Goal: Task Accomplishment & Management: Use online tool/utility

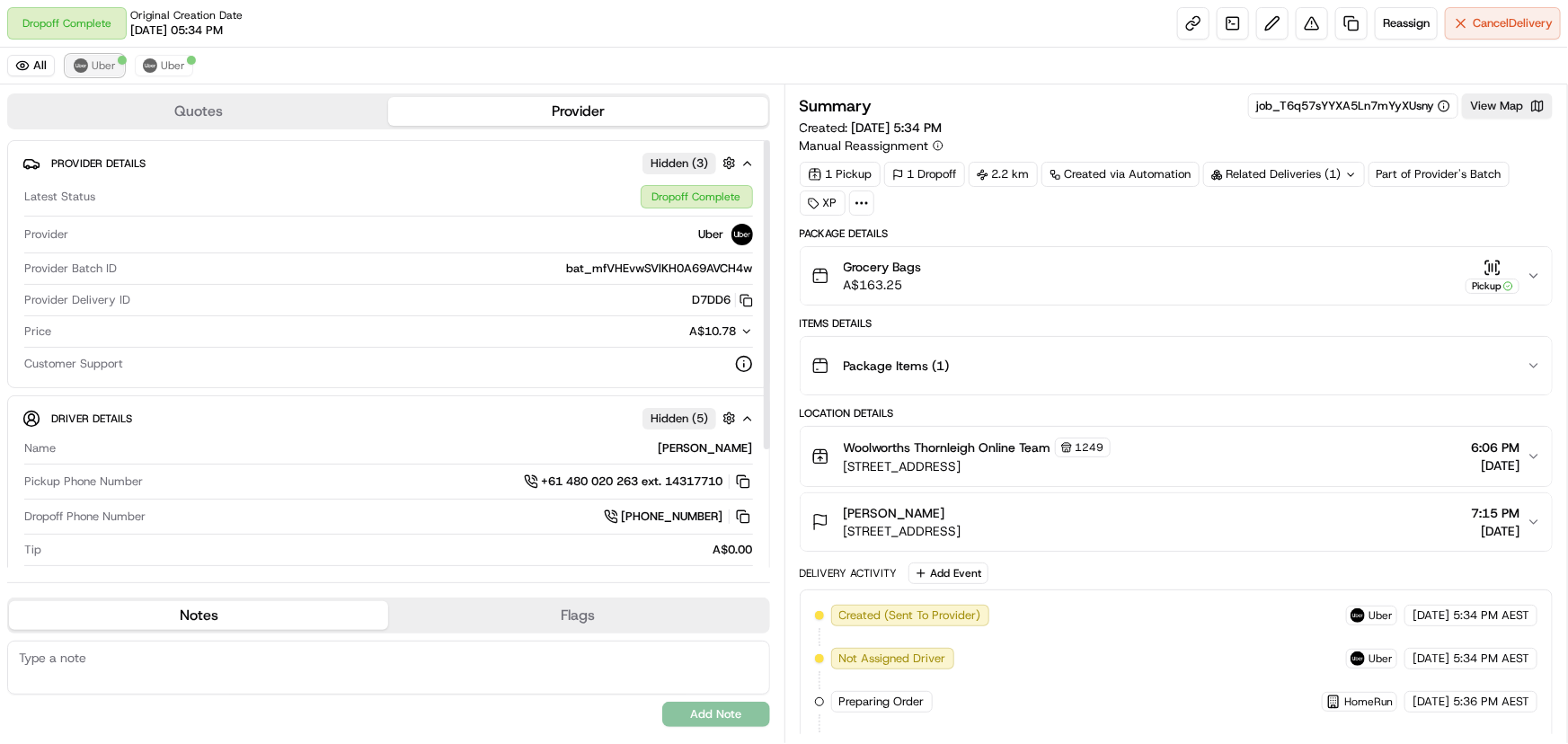
click at [102, 70] on span "Uber" at bounding box center [104, 65] width 25 height 14
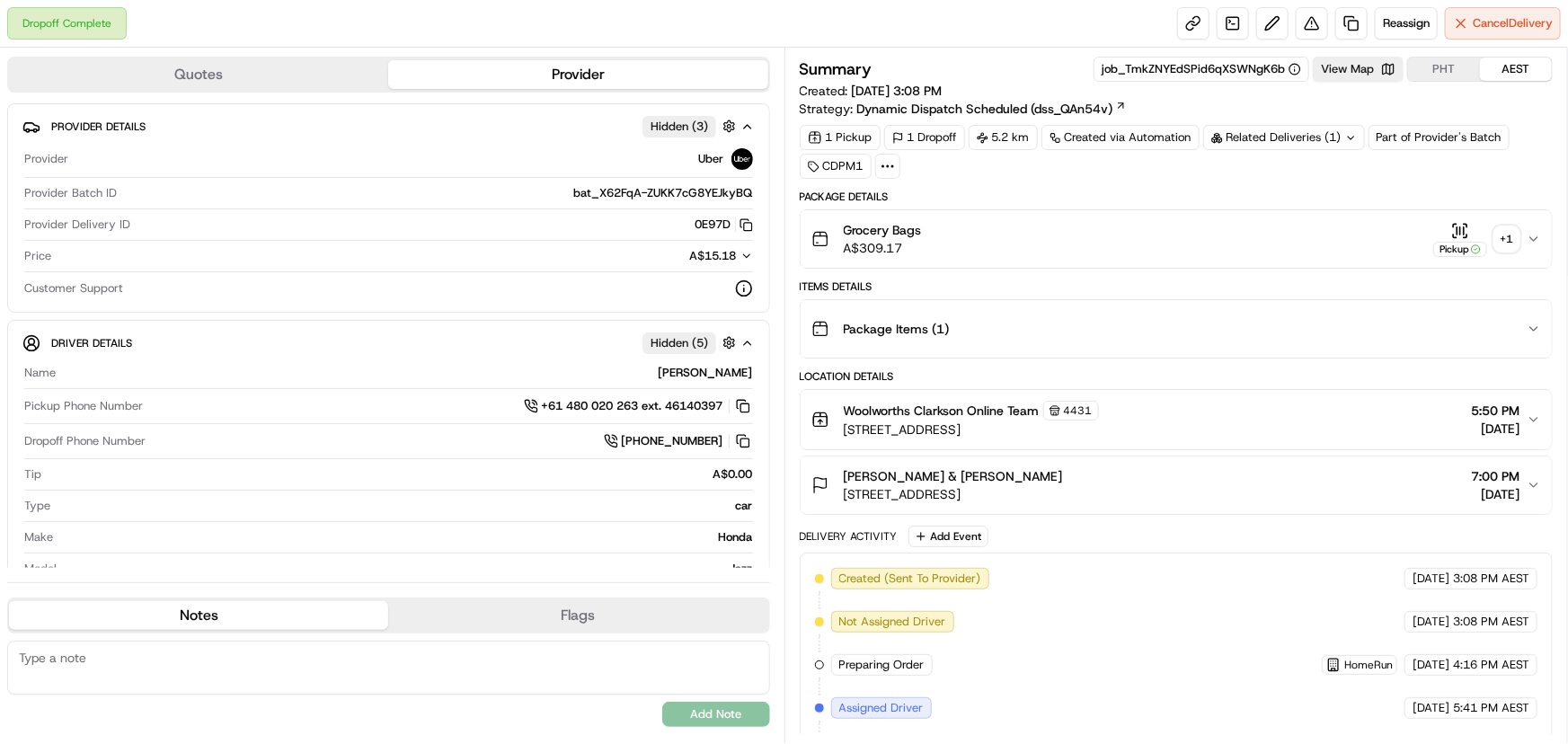
click at [1506, 238] on div "+ 1" at bounding box center [1507, 239] width 26 height 25
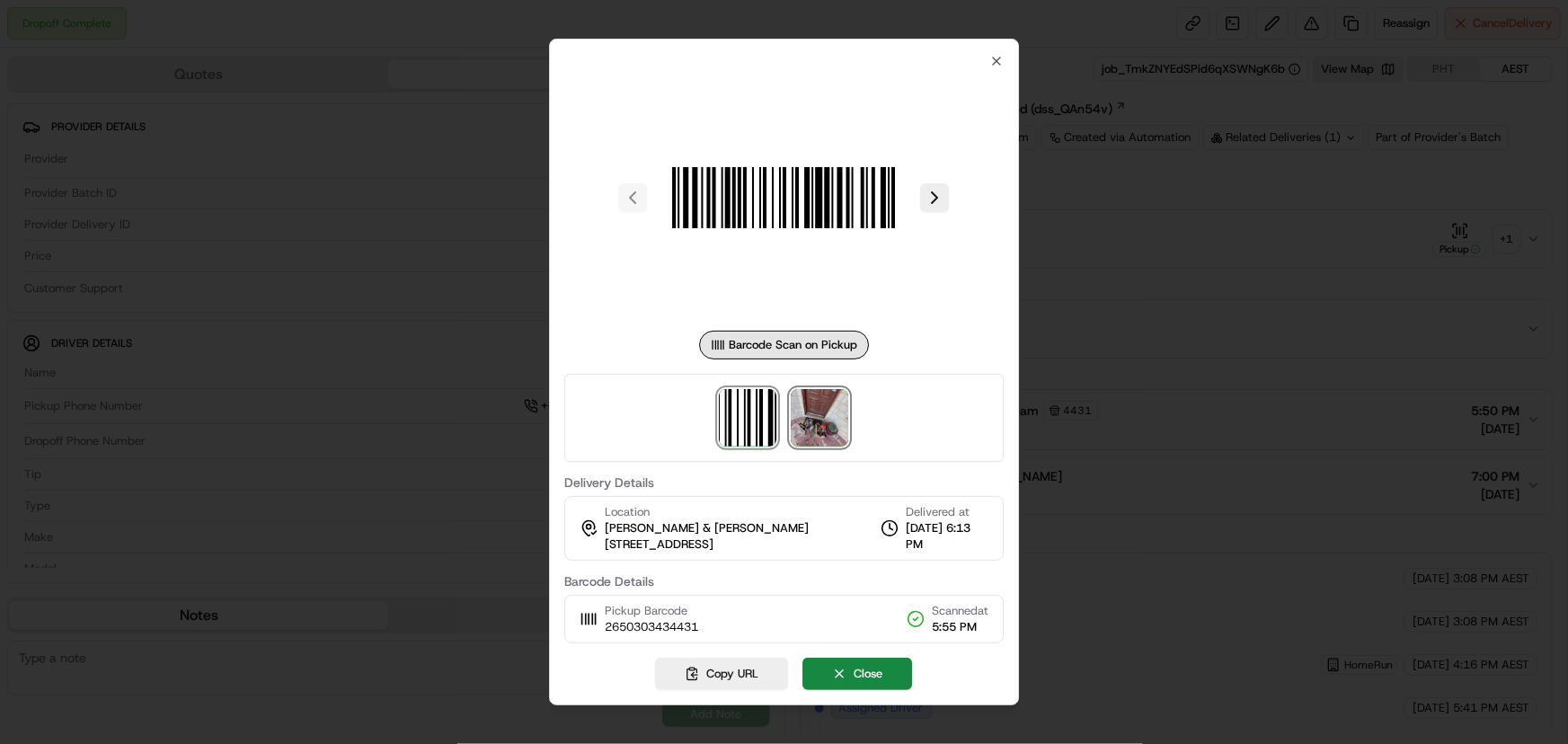
click at [812, 427] on img at bounding box center [820, 417] width 58 height 58
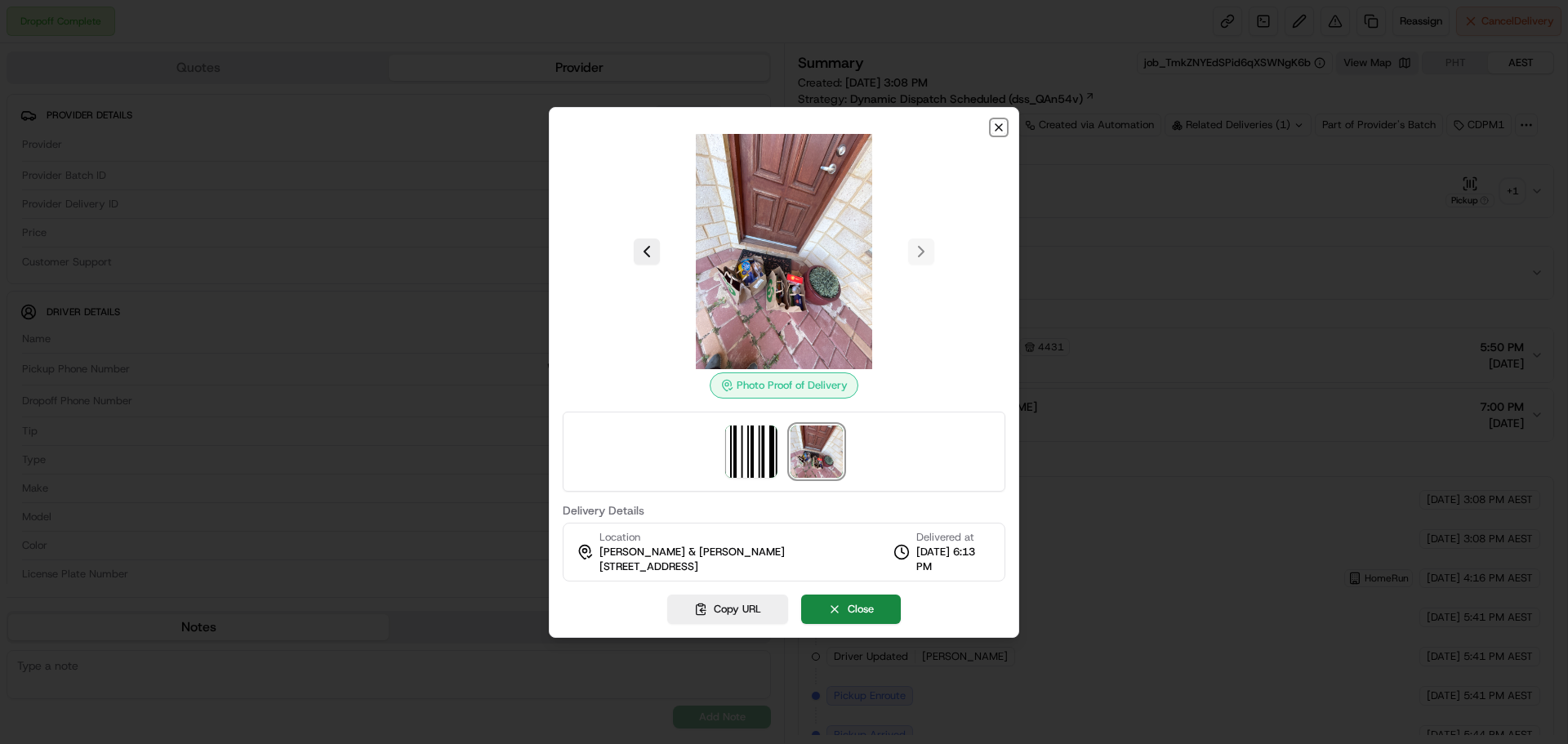
click at [999, 124] on icon "button" at bounding box center [998, 127] width 13 height 13
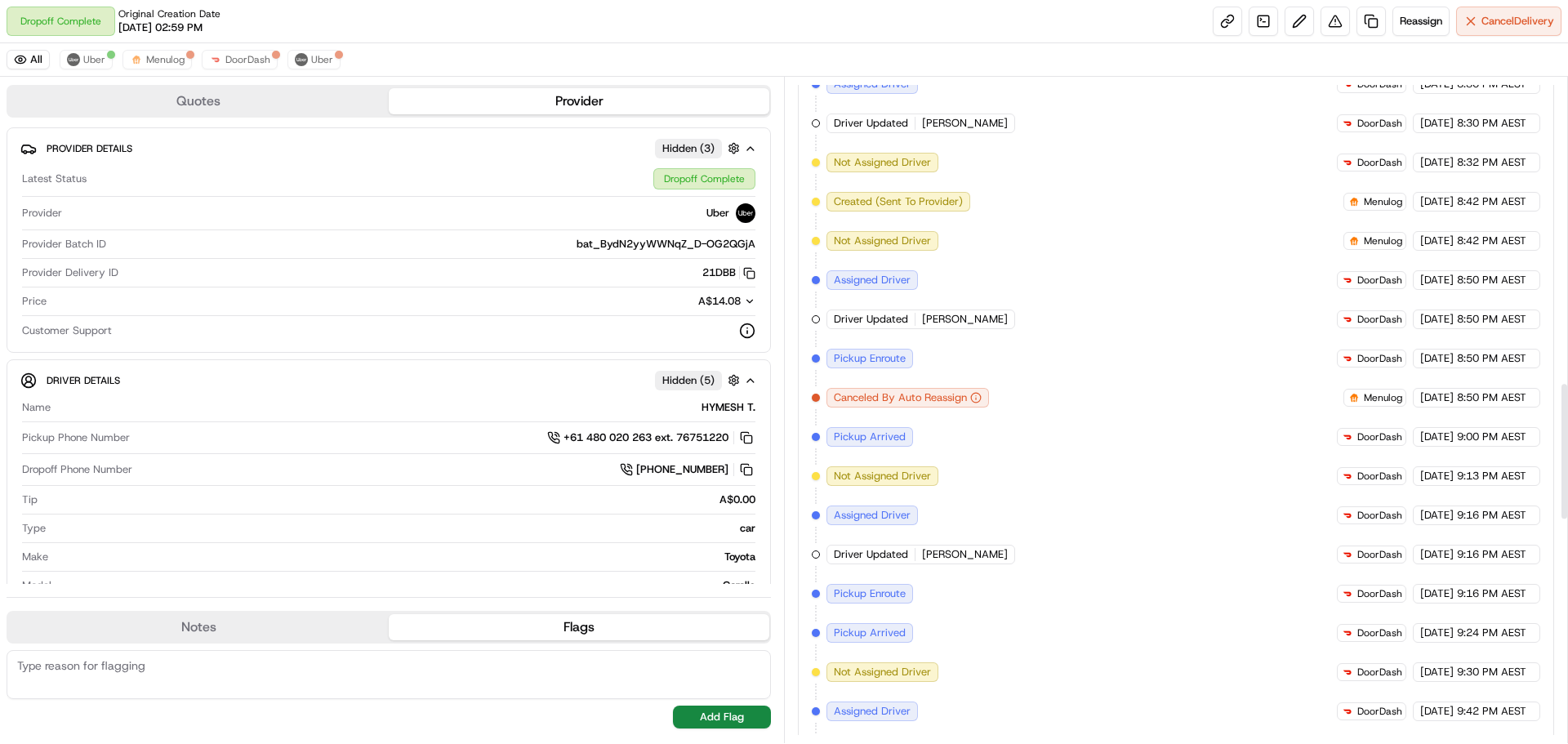
scroll to position [1177, 0]
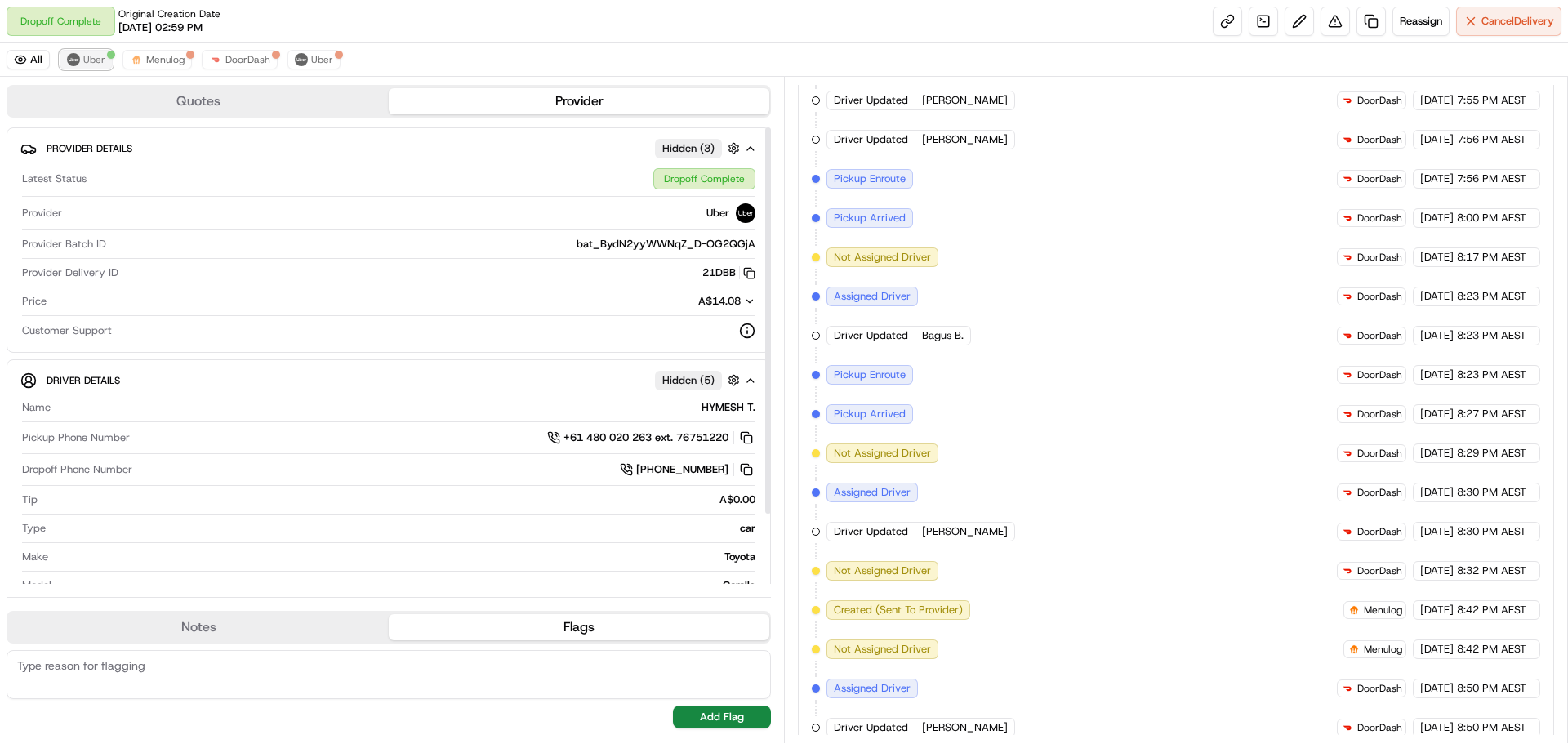
click at [93, 58] on span "Uber" at bounding box center [94, 59] width 22 height 13
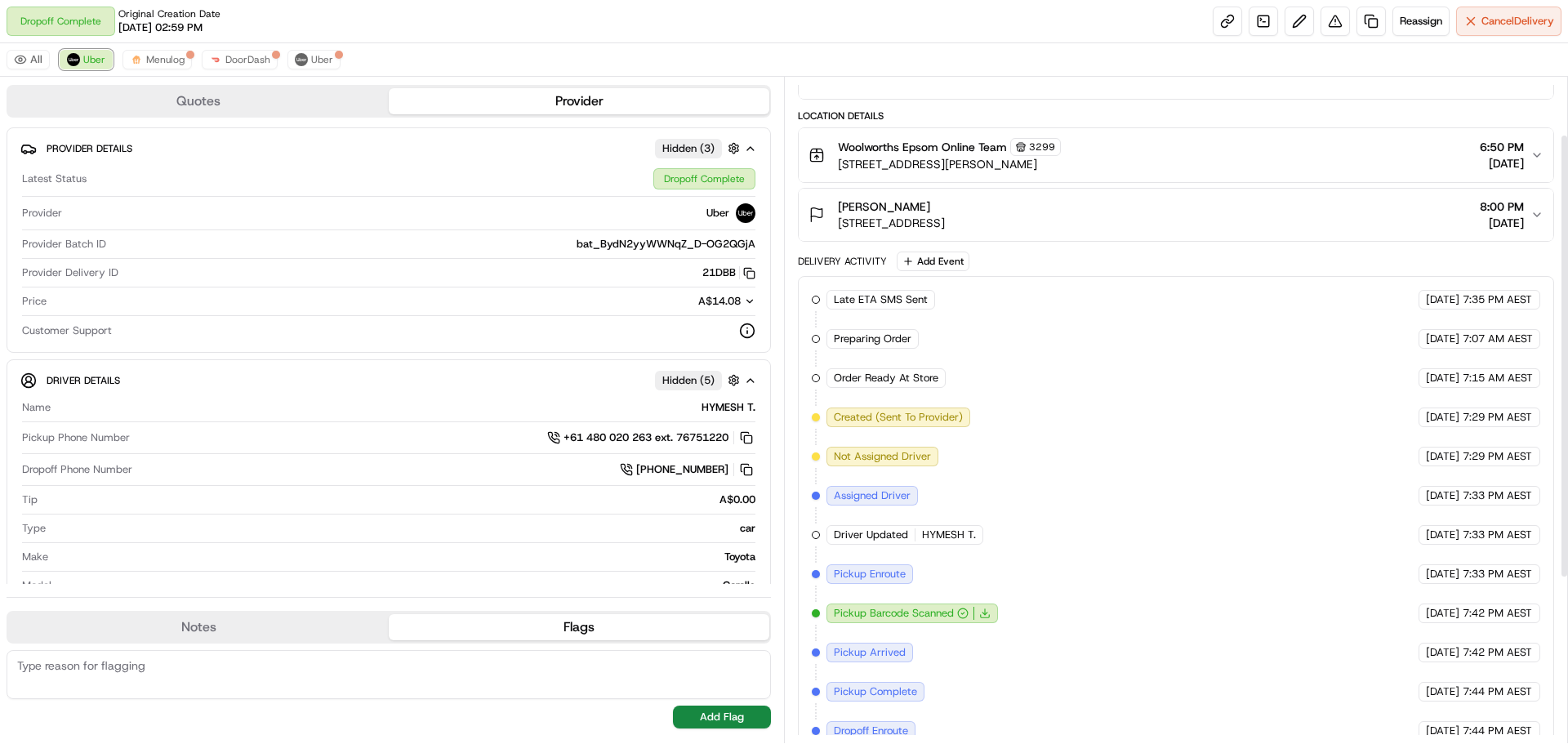
scroll to position [87, 0]
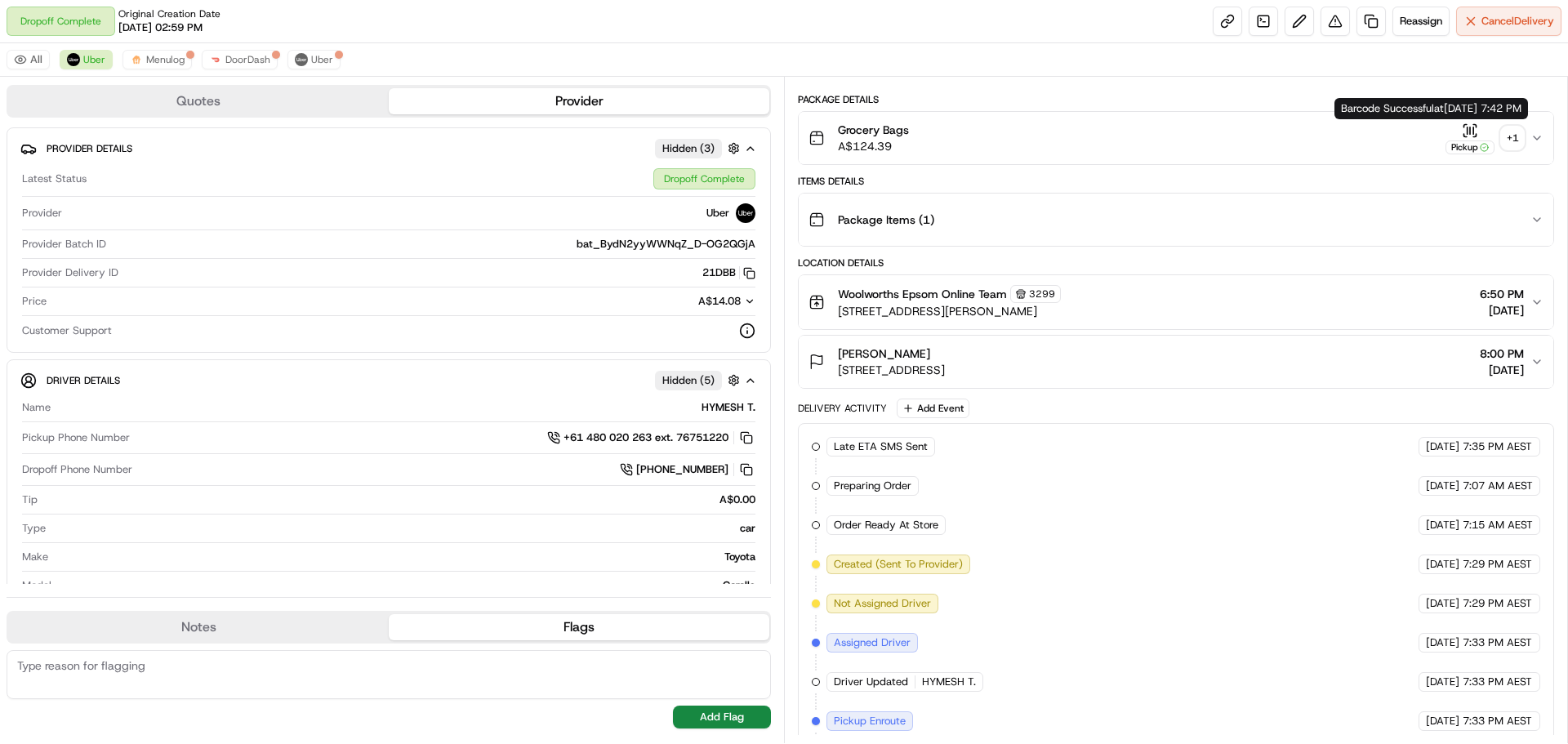
click at [1509, 130] on div "+ 1" at bounding box center [1512, 137] width 23 height 23
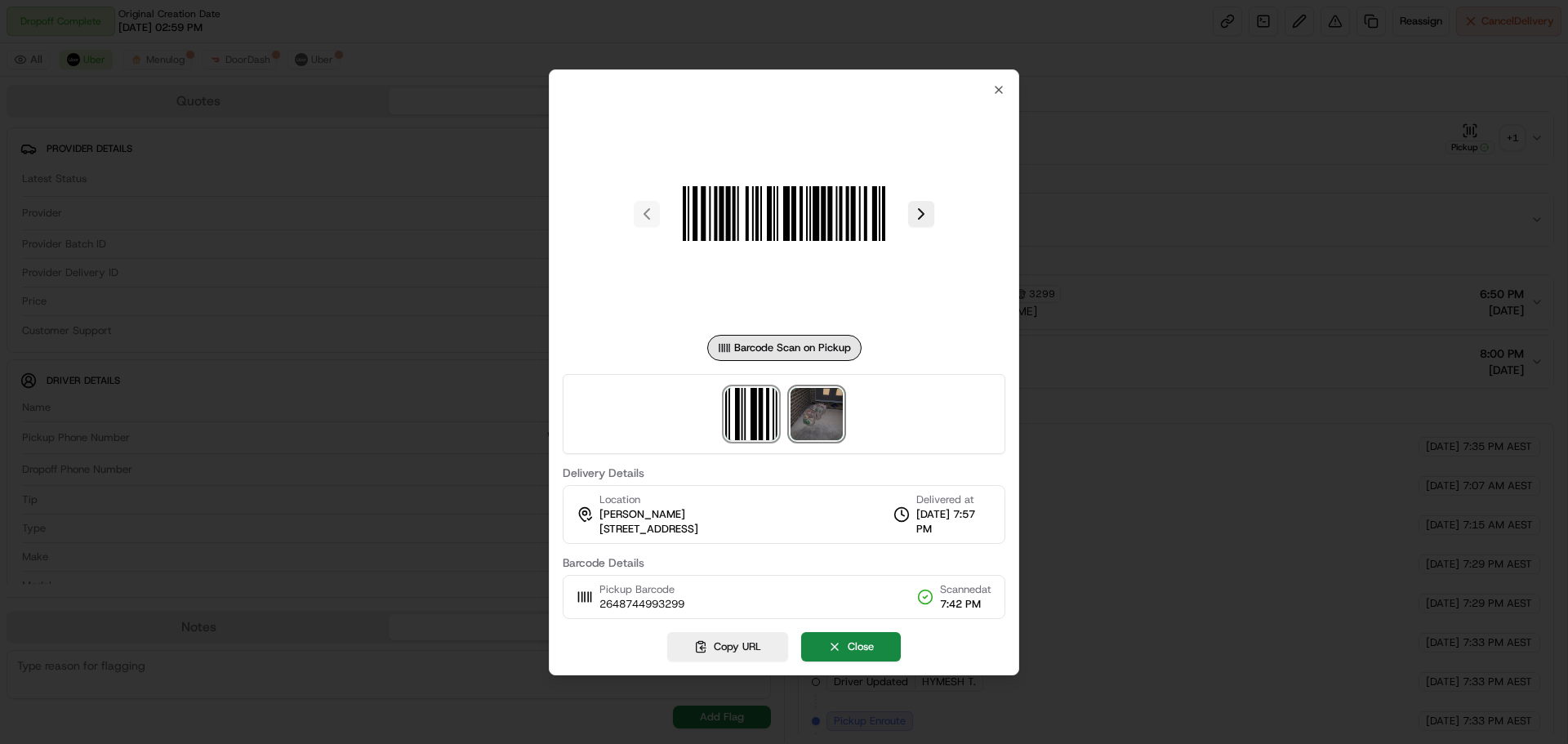
click at [822, 410] on img at bounding box center [816, 414] width 52 height 52
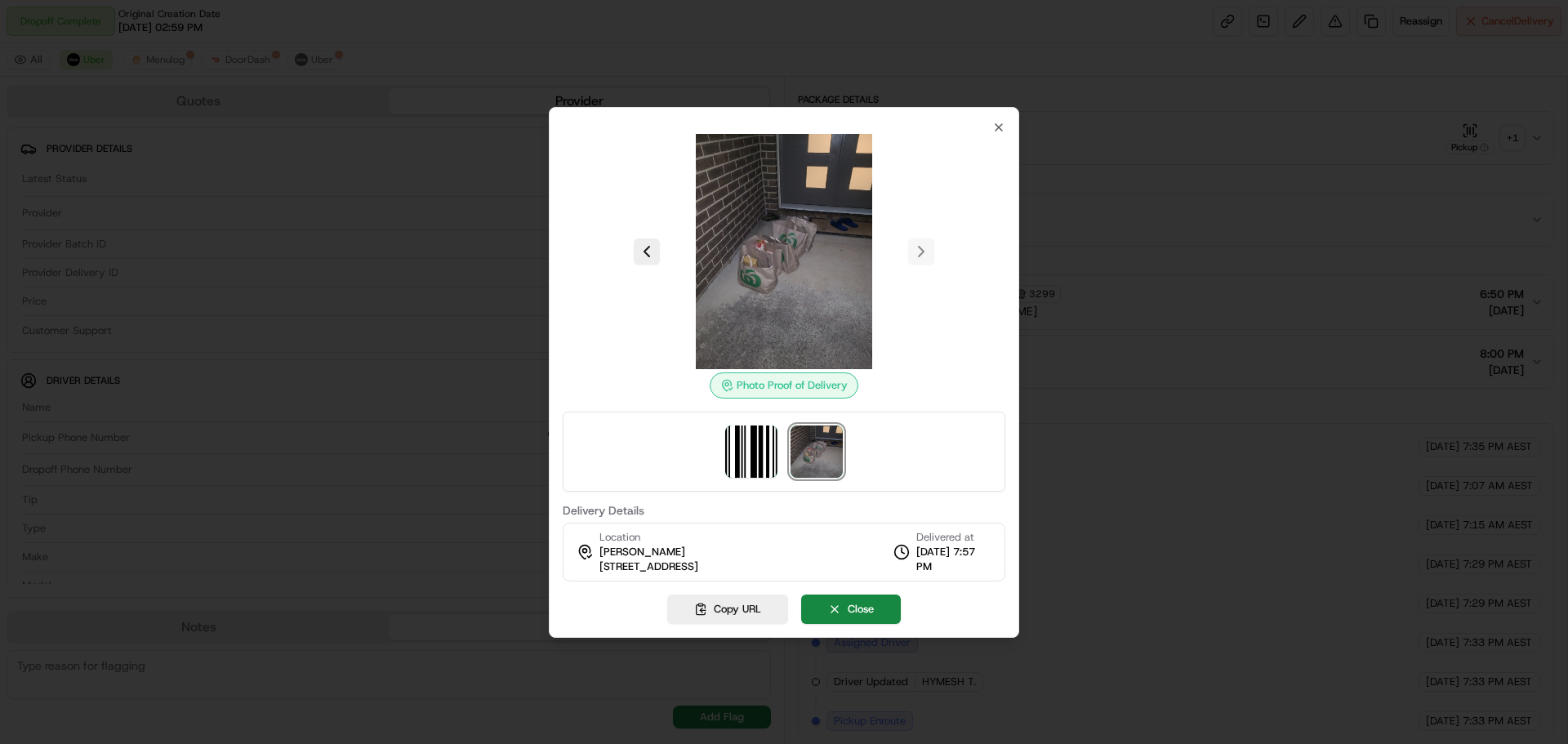
drag, startPoint x: 599, startPoint y: 566, endPoint x: 730, endPoint y: 573, distance: 131.2
click at [698, 573] on div "Location [PERSON_NAME] [STREET_ADDRESS]" at bounding box center [638, 551] width 122 height 44
copy span "[STREET_ADDRESS],"
